Goal: Communication & Community: Connect with others

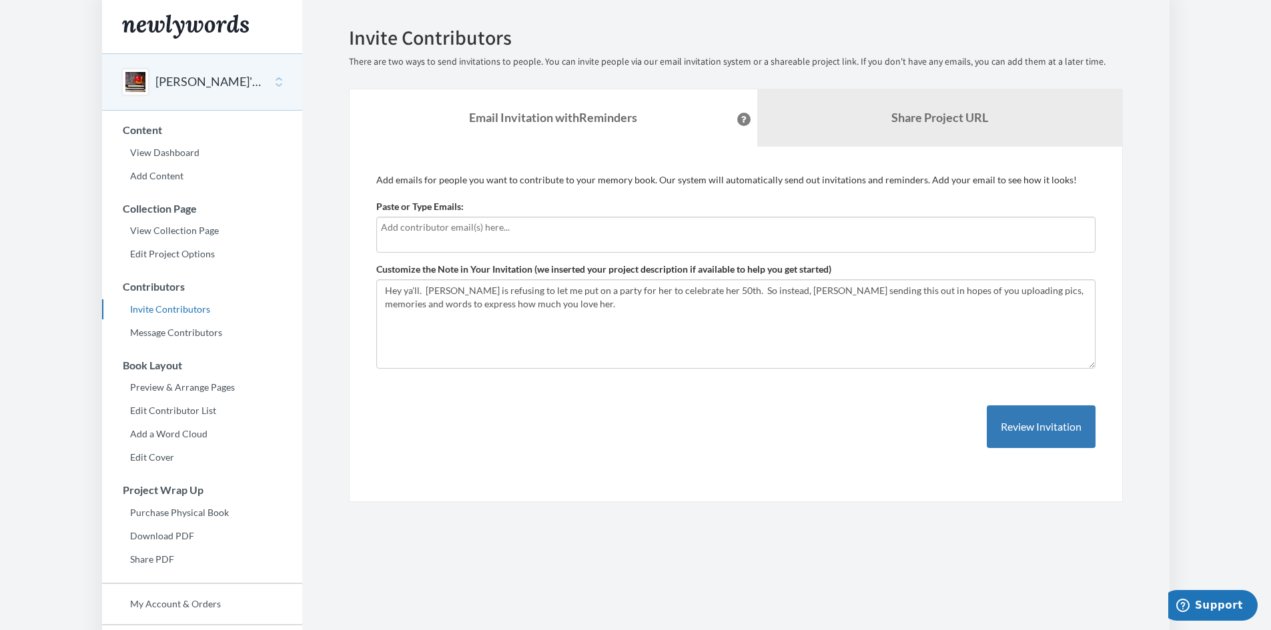
click at [529, 228] on input "text" at bounding box center [736, 227] width 710 height 15
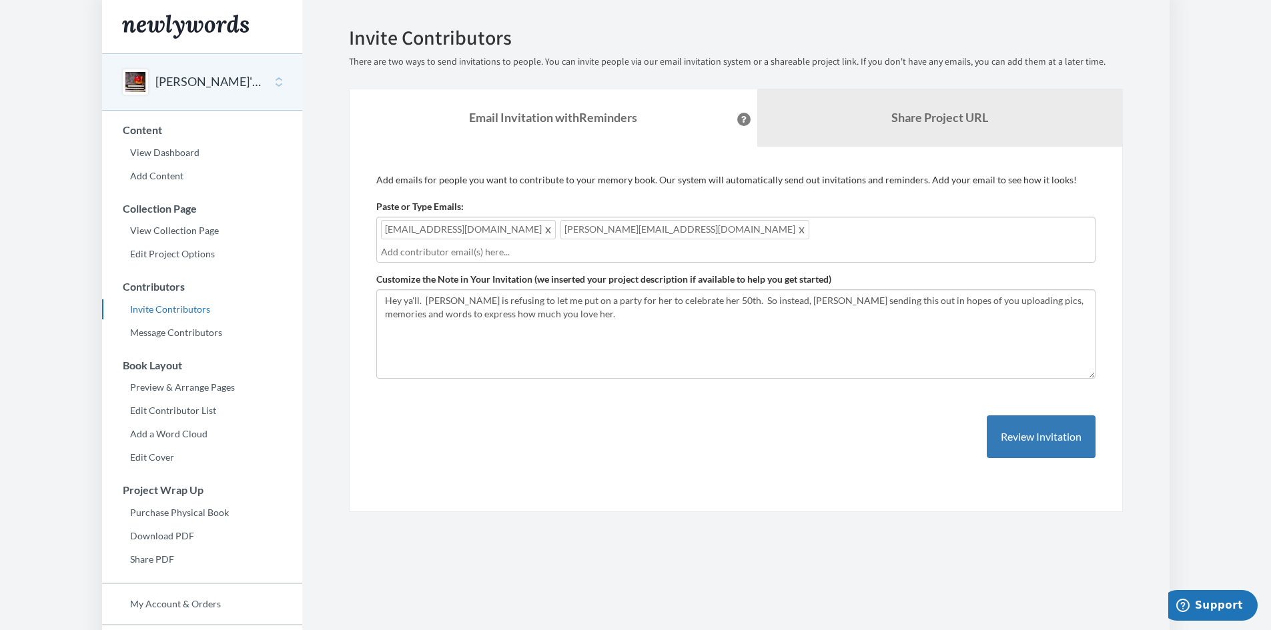
click at [736, 245] on input "text" at bounding box center [736, 252] width 710 height 15
click at [775, 245] on input "text" at bounding box center [736, 252] width 710 height 15
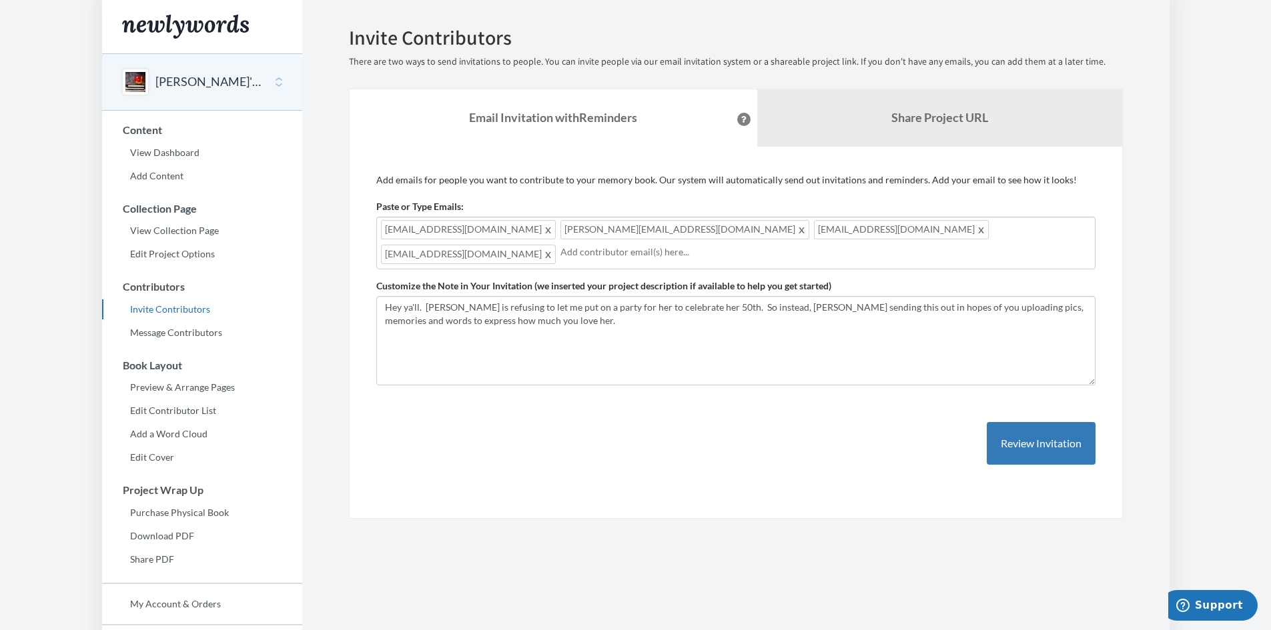
click at [776, 251] on input "text" at bounding box center [825, 252] width 530 height 15
click at [740, 255] on input "text" at bounding box center [915, 252] width 351 height 15
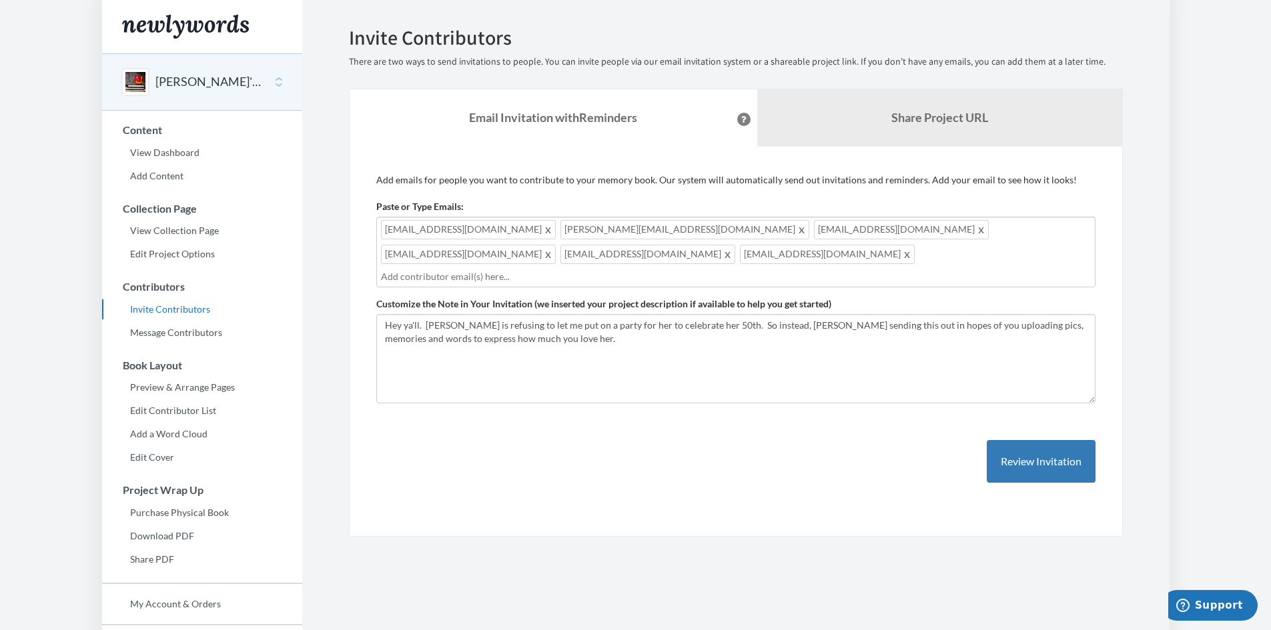
type input "j"
type input "a"
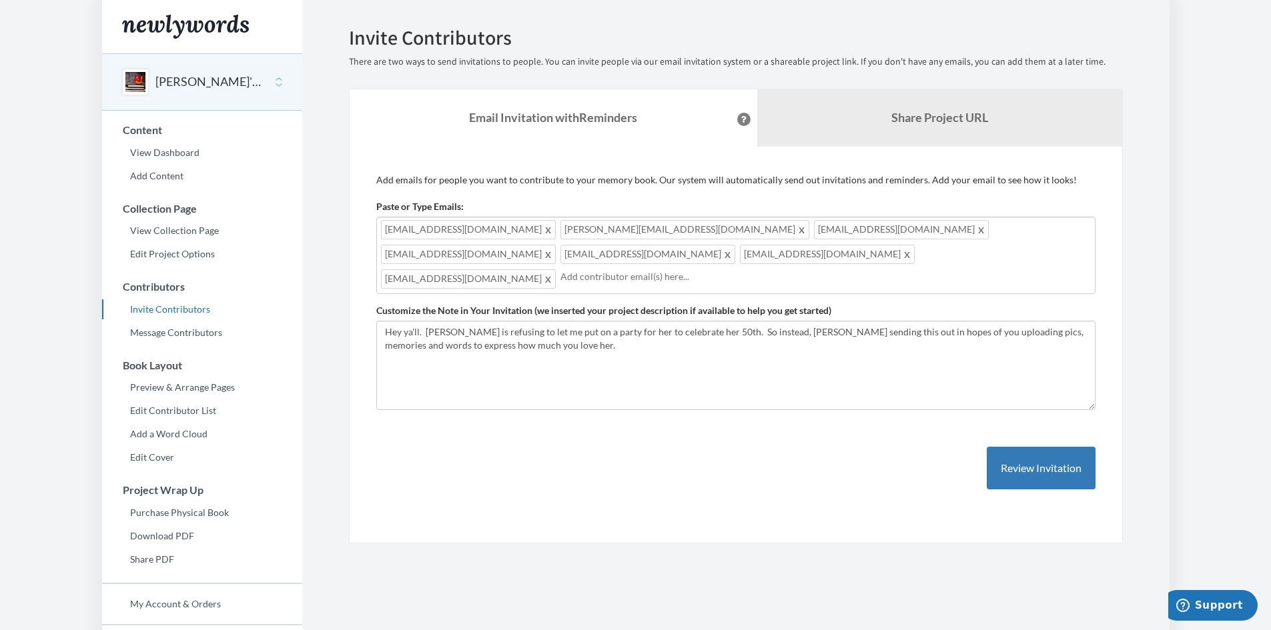
click at [662, 263] on div "Ericazamon@gmail.com michelle.belchetz@gmail.com irgraben@gmail.com tammyezer@g…" at bounding box center [735, 255] width 719 height 77
click at [768, 269] on input "text" at bounding box center [915, 276] width 351 height 15
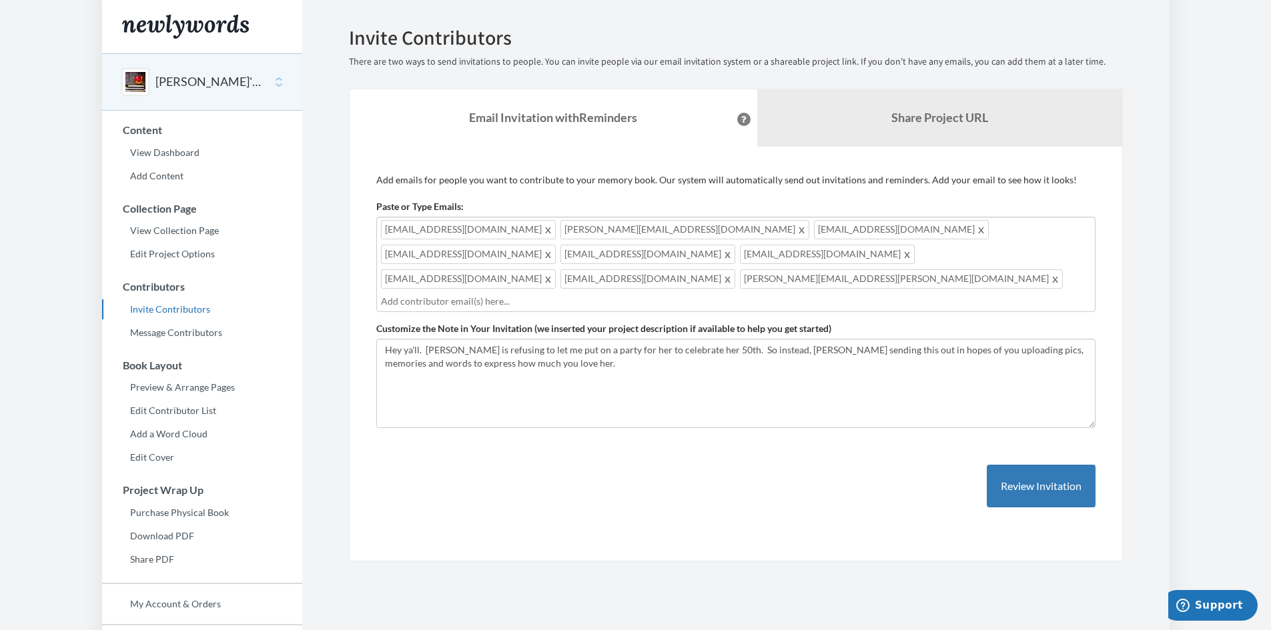
click at [878, 268] on div "Ericazamon@gmail.com michelle.belchetz@gmail.com irgraben@gmail.com tammyezer@g…" at bounding box center [735, 264] width 719 height 95
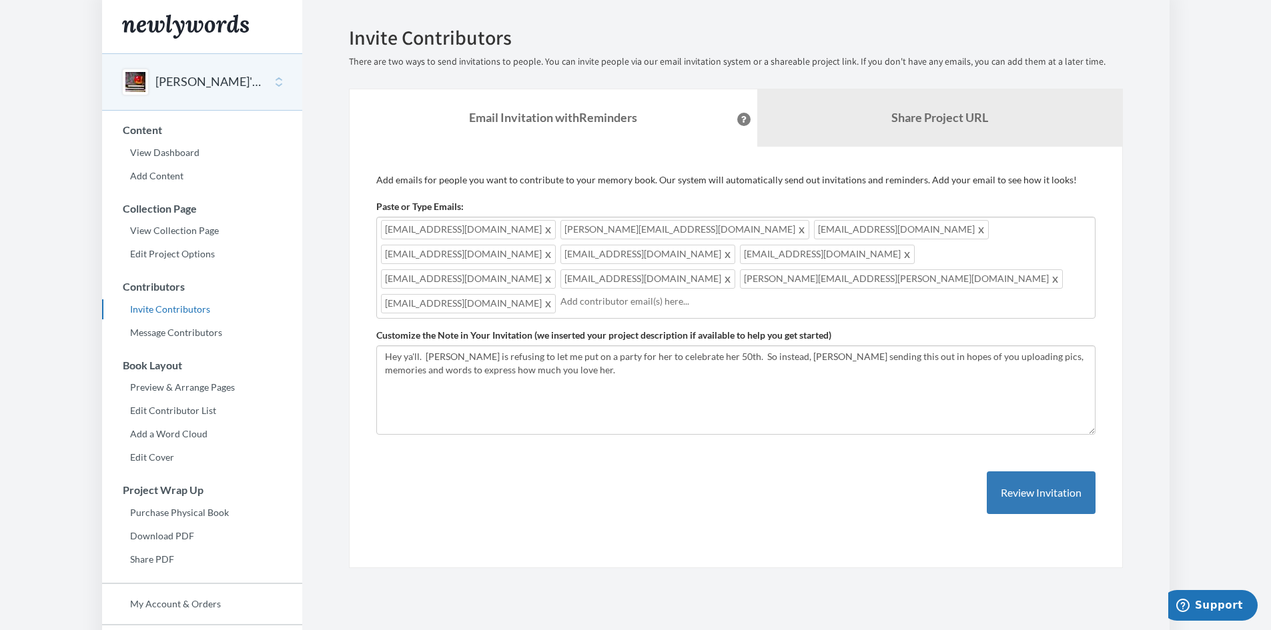
click at [691, 294] on input "text" at bounding box center [825, 301] width 530 height 15
click at [740, 294] on input "text" at bounding box center [915, 301] width 351 height 15
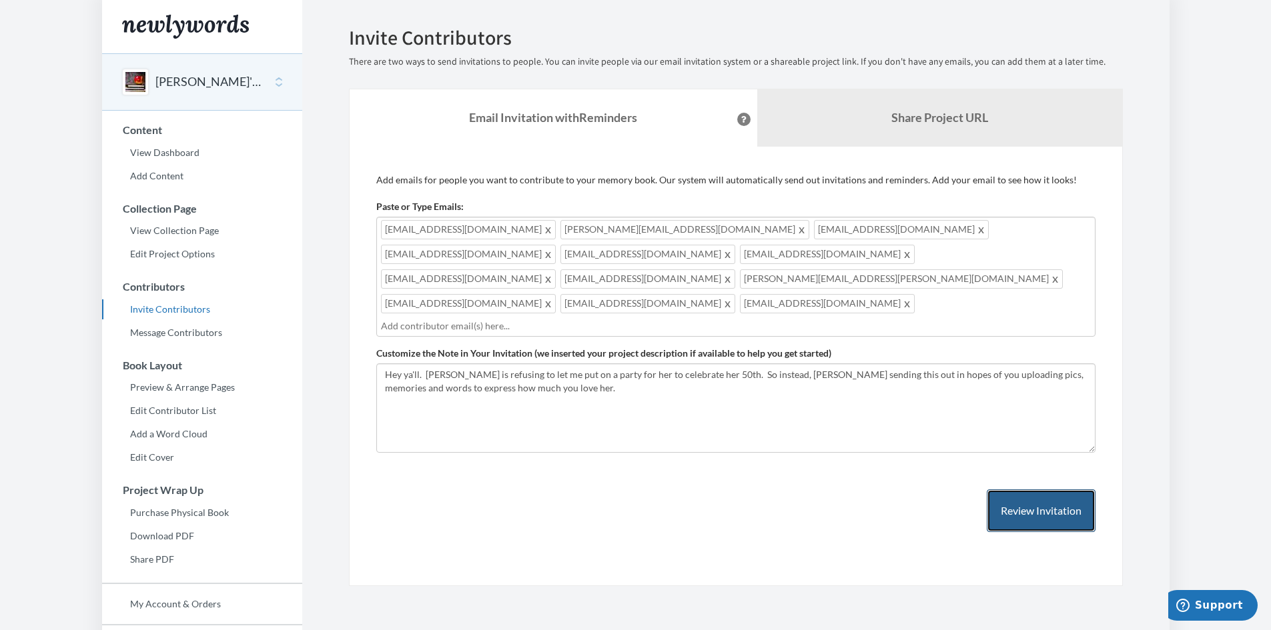
click at [1030, 490] on button "Review Invitation" at bounding box center [1040, 511] width 109 height 43
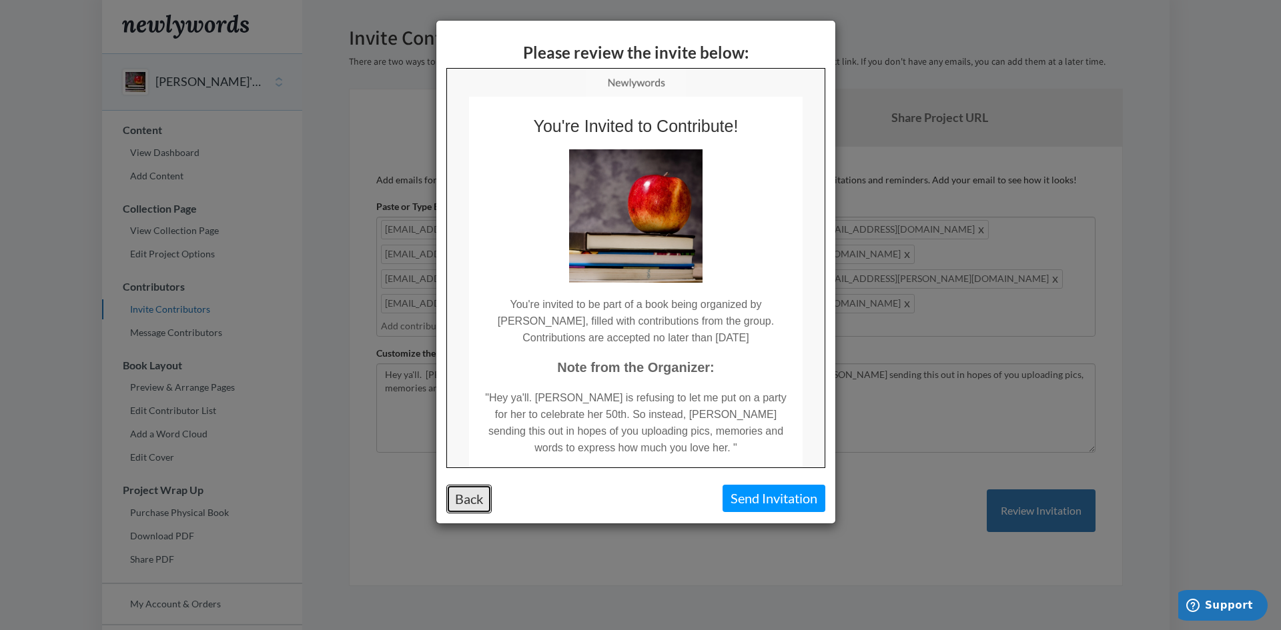
click at [482, 494] on button "Back" at bounding box center [468, 499] width 45 height 29
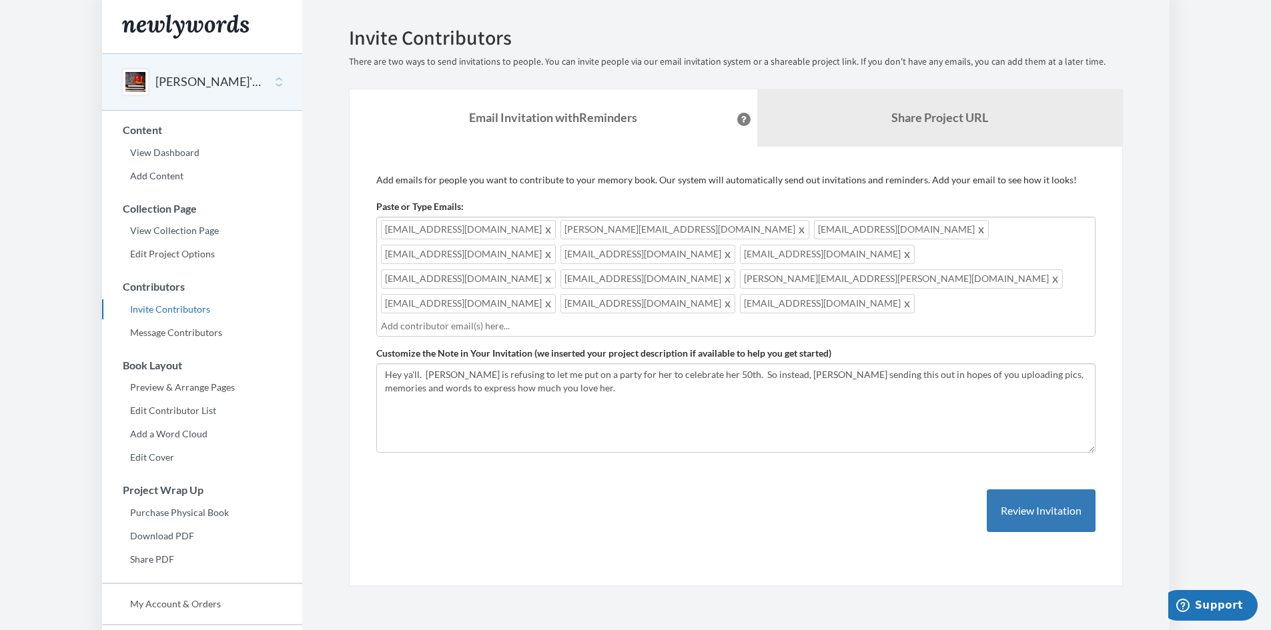
click at [752, 478] on div "Add emails for people you want to contribute to your memory book. Our system wi…" at bounding box center [735, 366] width 719 height 386
click at [181, 153] on link "View Dashboard" at bounding box center [202, 153] width 200 height 20
